Goal: Check status

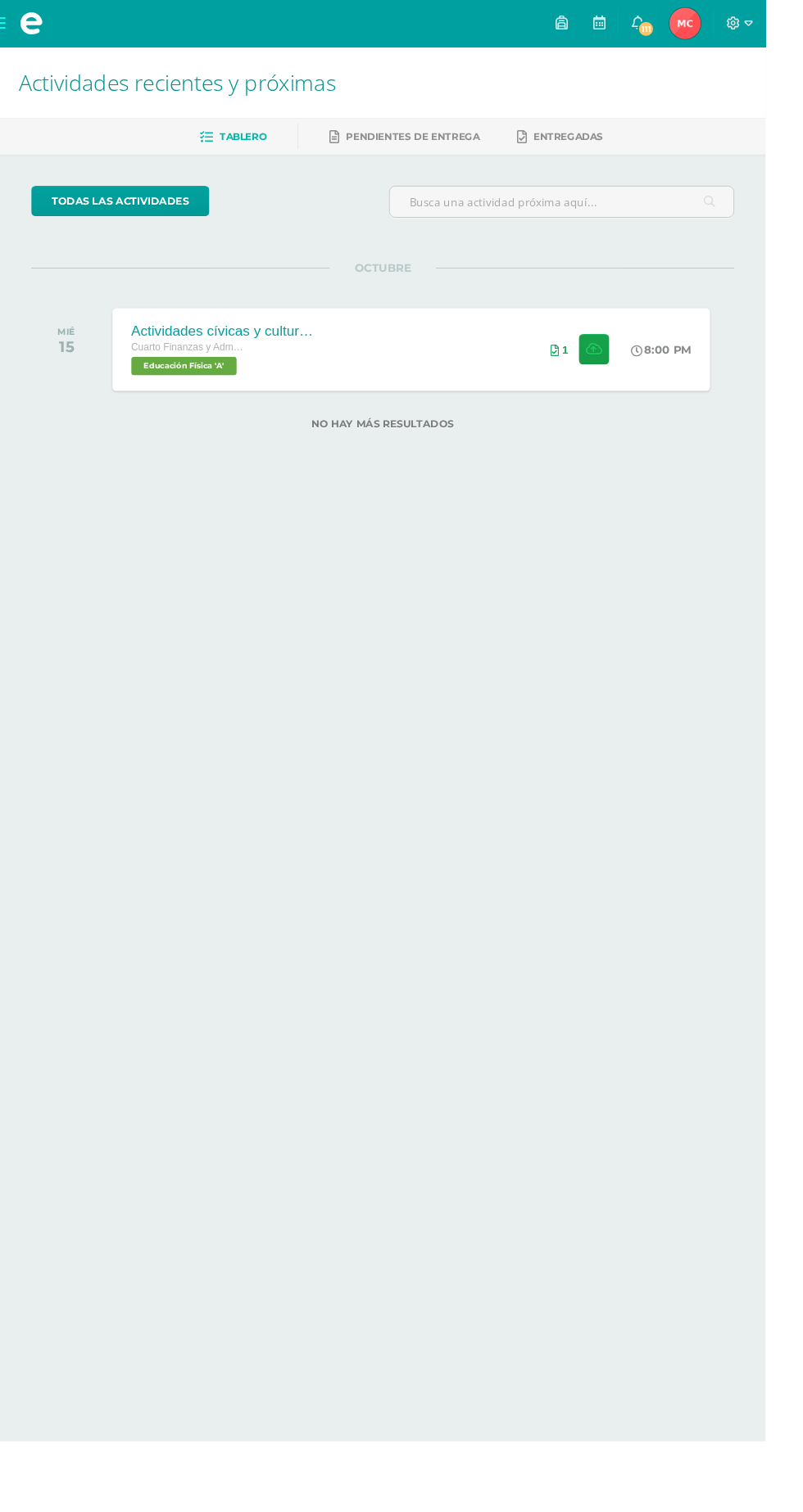
click at [738, 24] on span "Maikh Junnior Mi Perfil" at bounding box center [719, 24] width 39 height 33
click at [7, 504] on html "Mis cursos Archivos Cerrar panel Ciencias Sociales y Formación Ciudadana Cuarto…" at bounding box center [401, 251] width 803 height 504
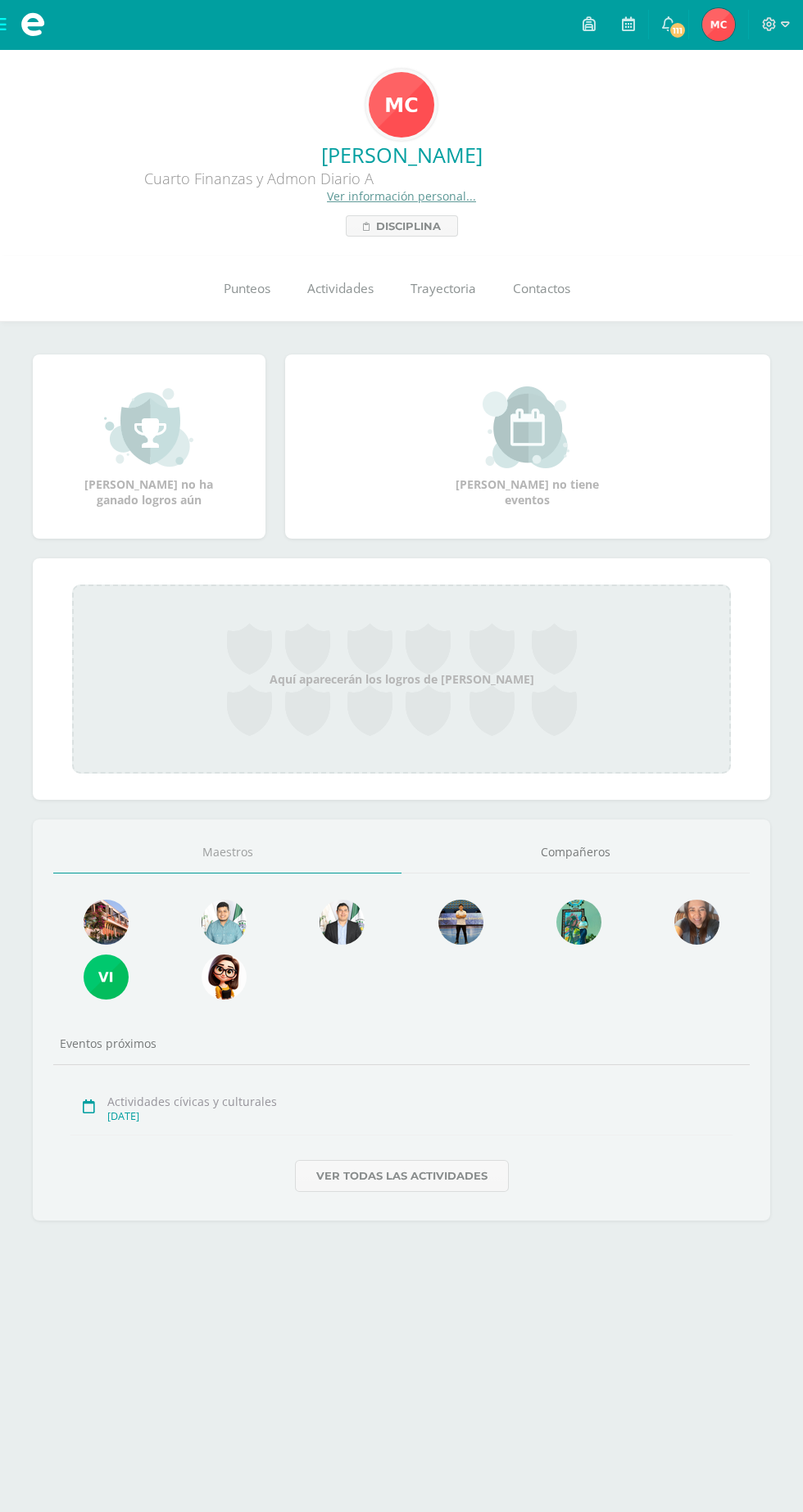
click at [239, 301] on link "Punteos" at bounding box center [247, 288] width 84 height 65
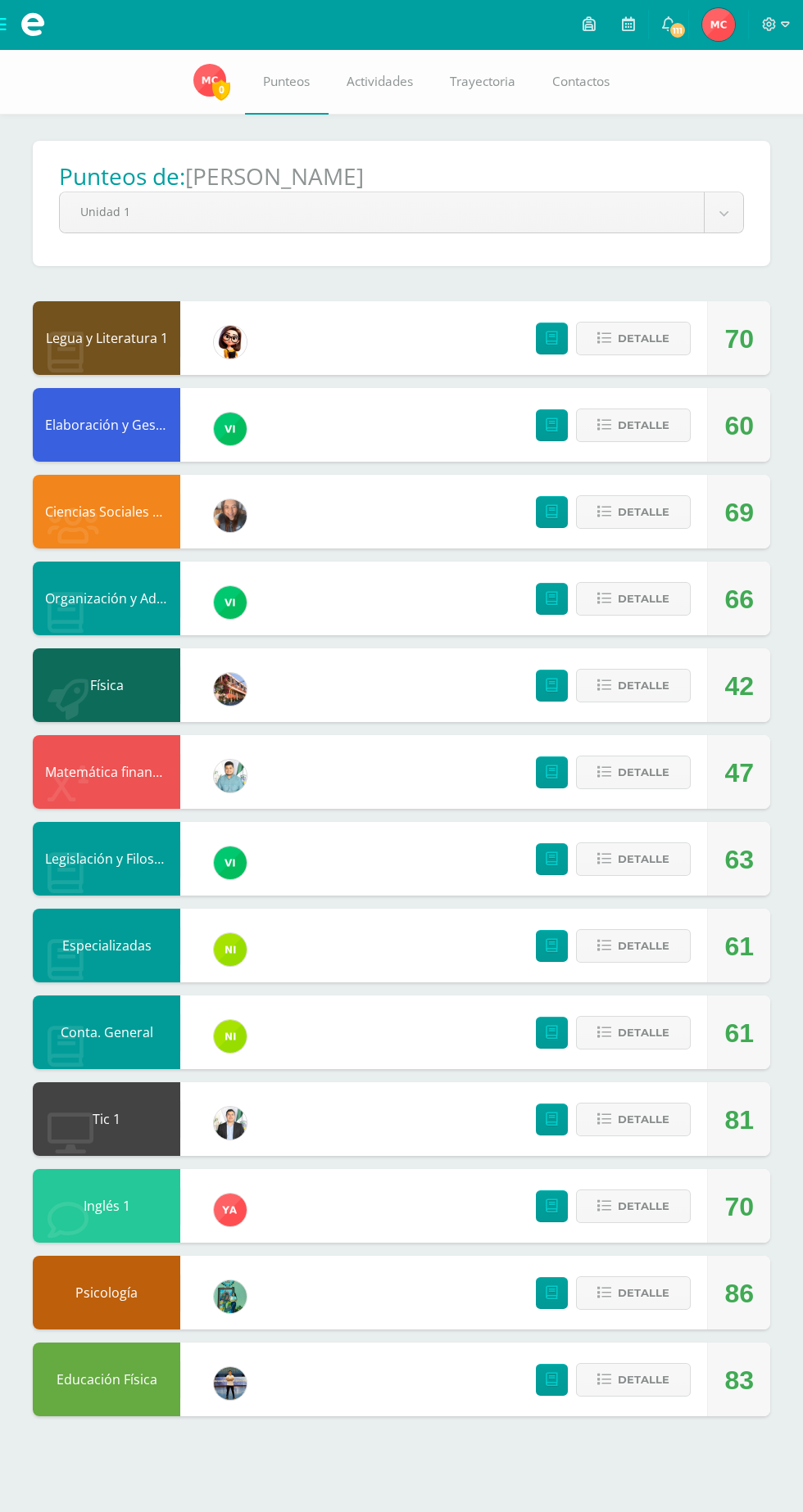
click at [605, 231] on body "Mis cursos Archivos Cerrar panel Ciencias Sociales y Formación Ciudadana Cuarto…" at bounding box center [401, 724] width 803 height 1449
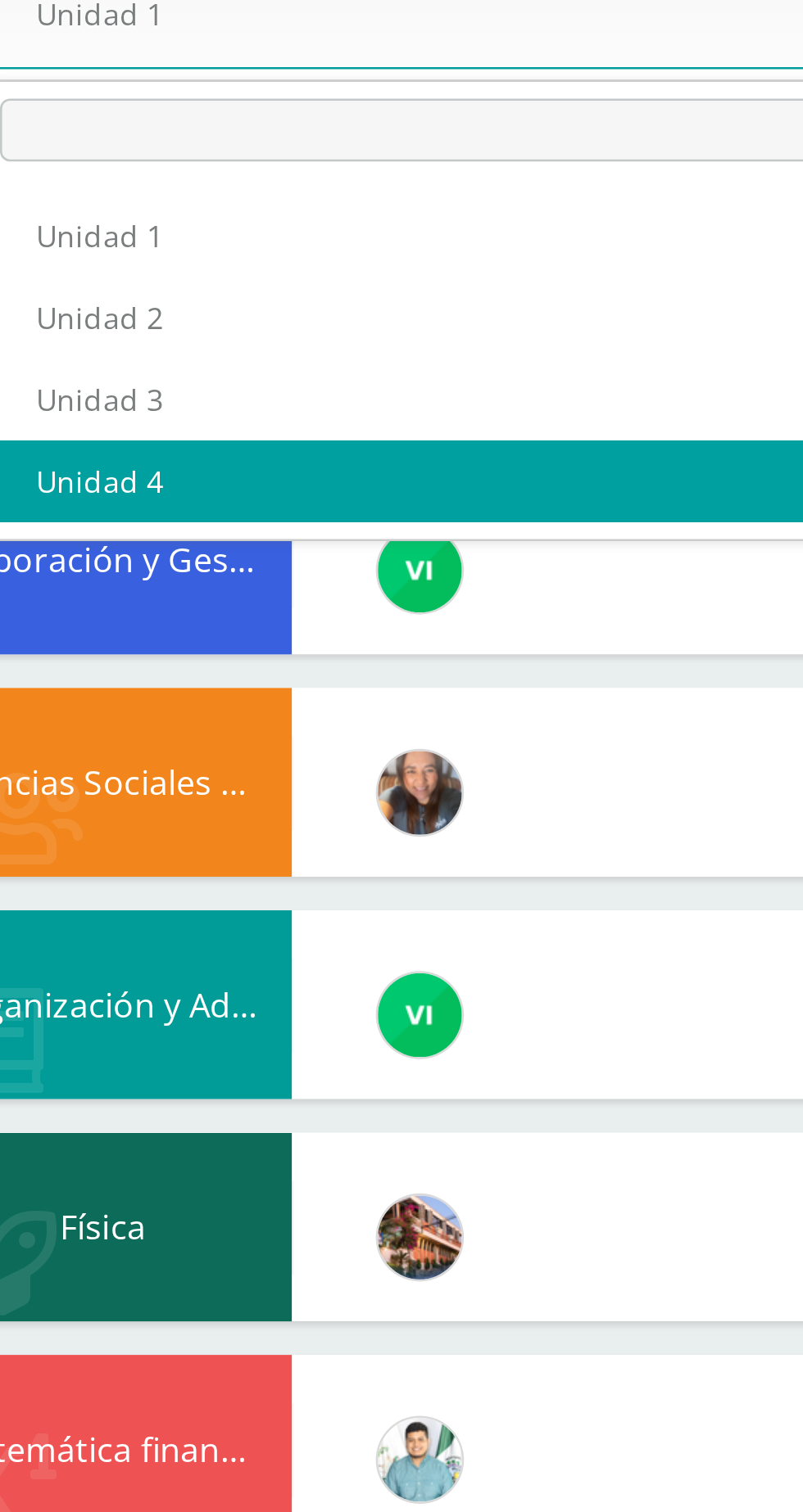
select select "Unidad 4"
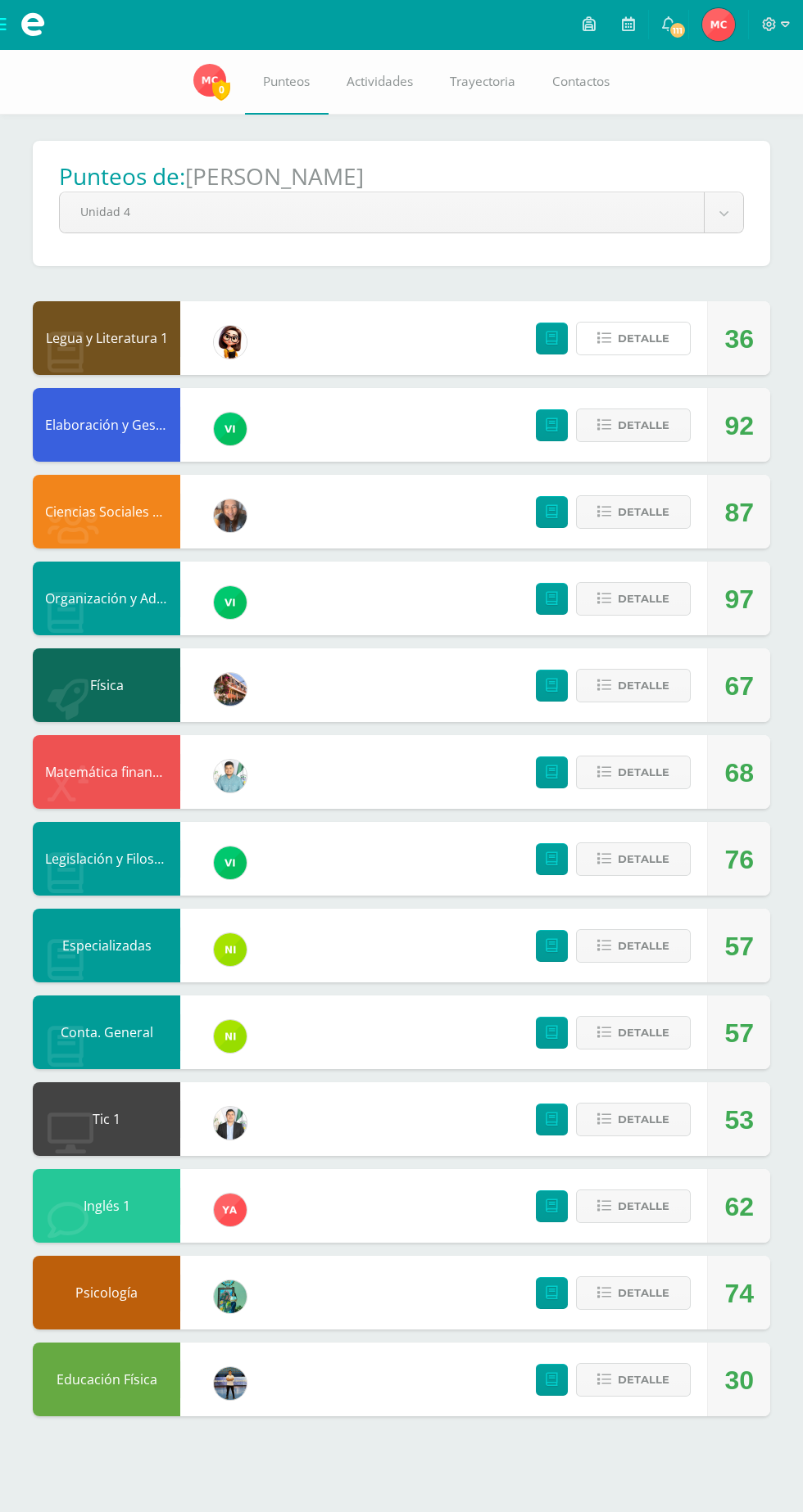
click at [603, 339] on icon at bounding box center [604, 339] width 14 height 14
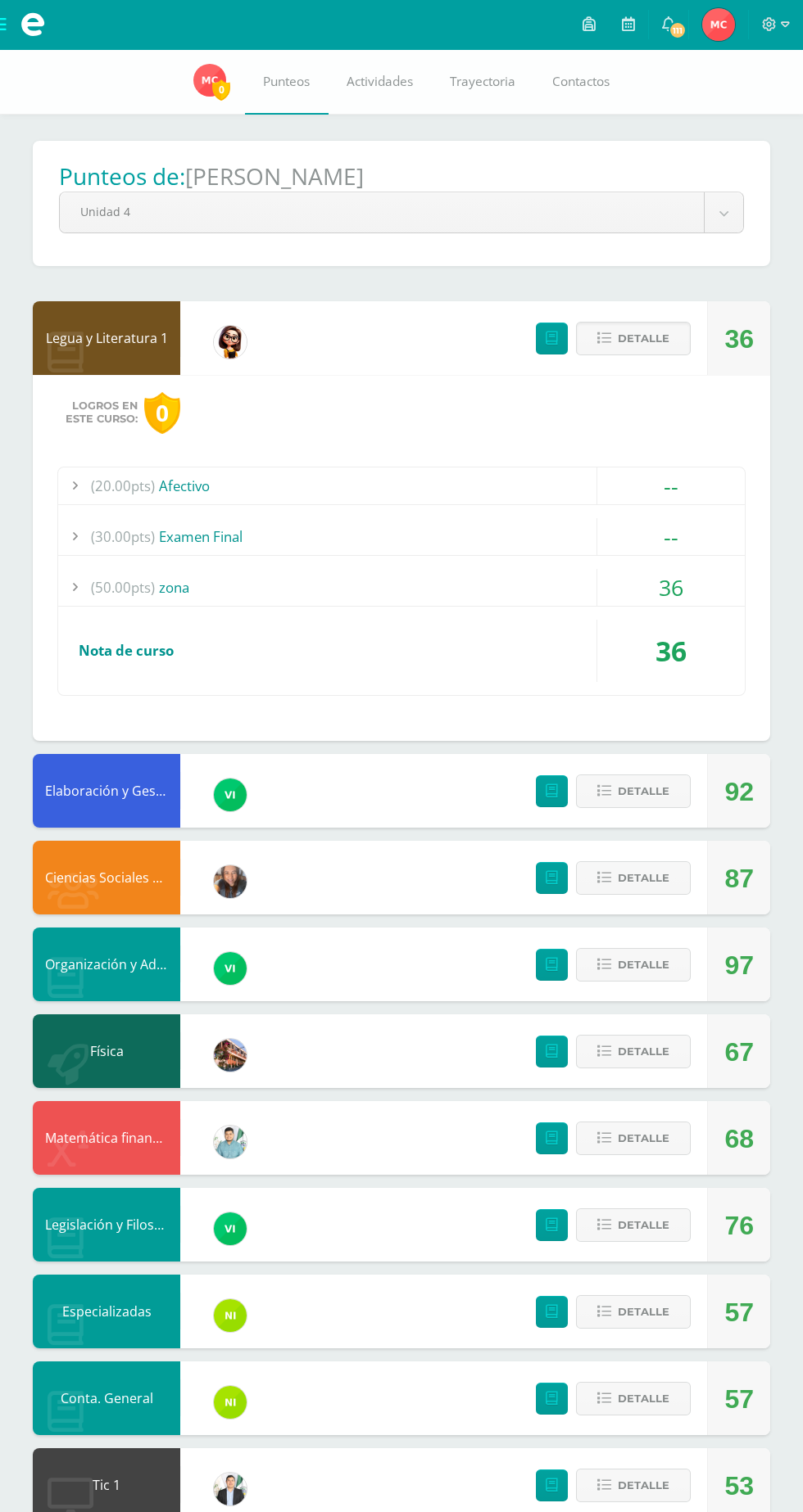
click at [668, 578] on div "36" at bounding box center [671, 587] width 148 height 37
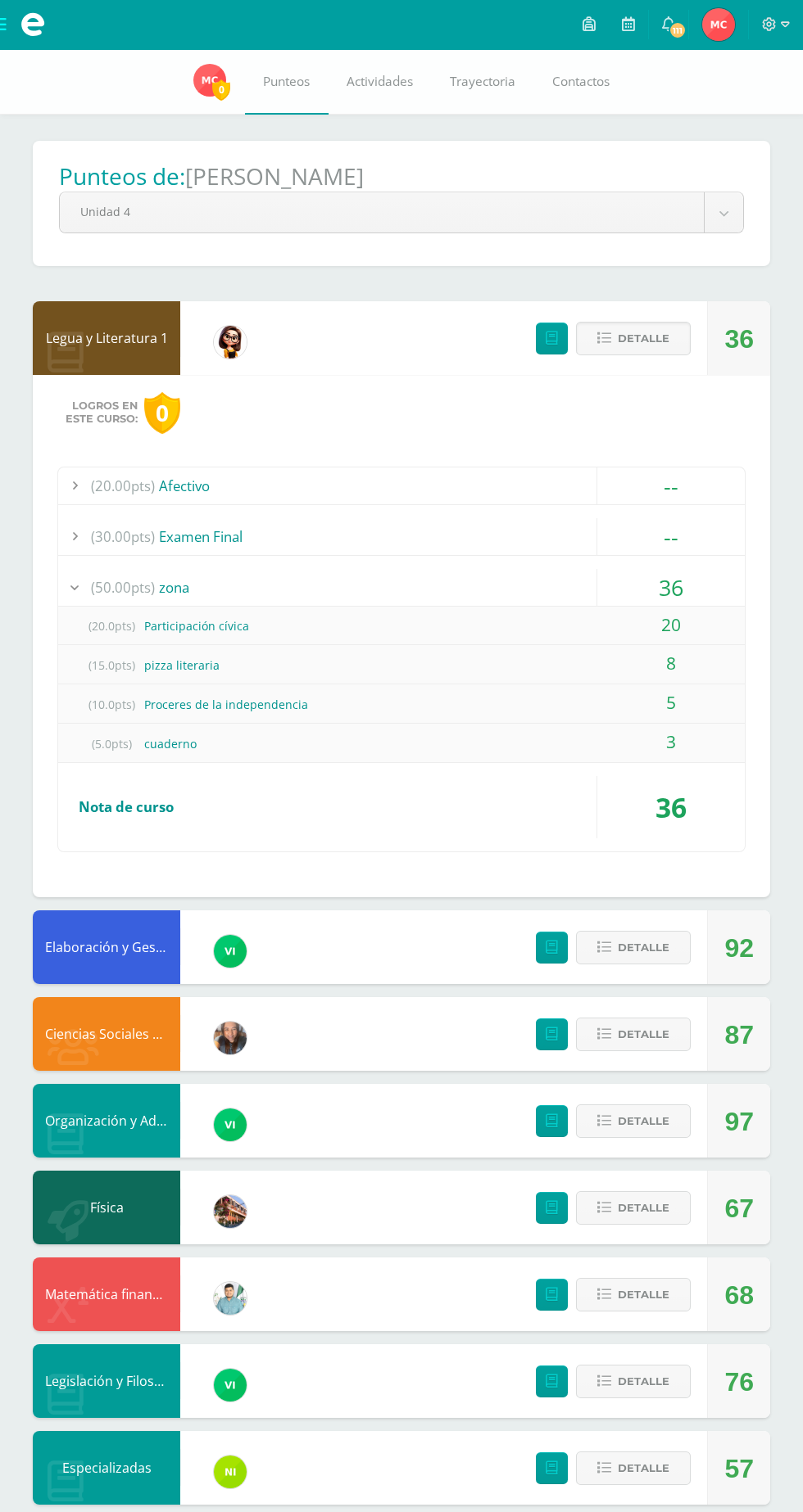
click at [681, 600] on div "36" at bounding box center [671, 587] width 148 height 37
